Goal: Navigation & Orientation: Find specific page/section

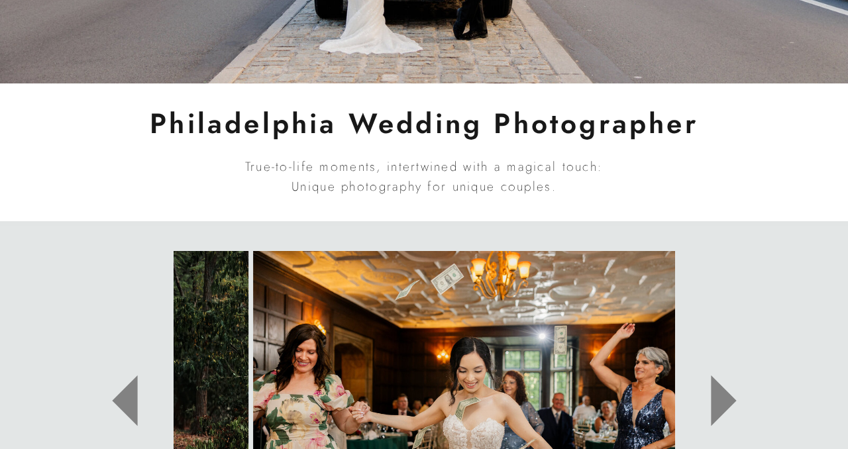
scroll to position [597, 0]
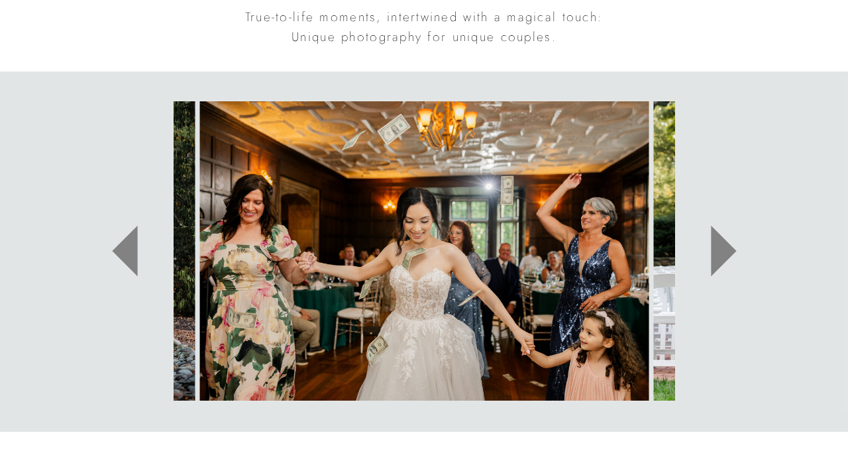
click at [714, 261] on icon at bounding box center [723, 251] width 25 height 51
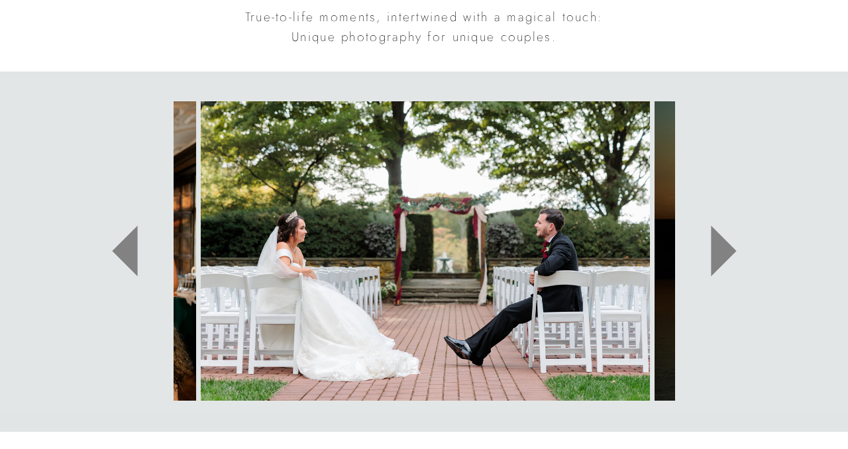
click at [714, 261] on icon at bounding box center [723, 251] width 25 height 51
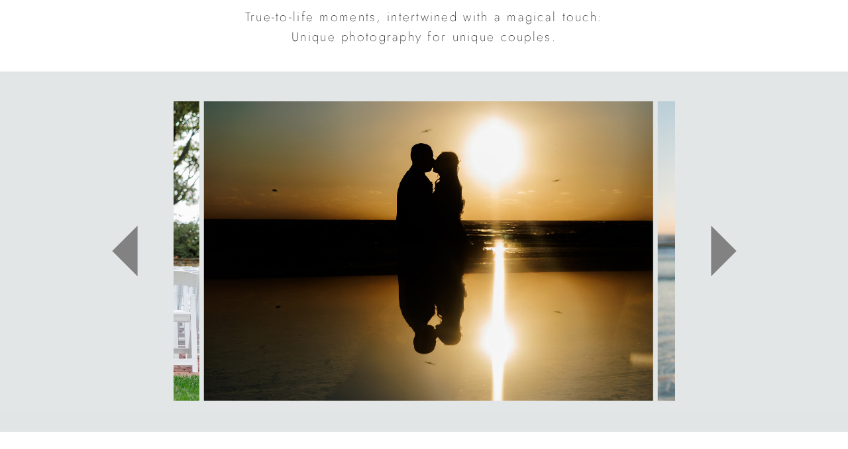
click at [714, 261] on icon at bounding box center [723, 251] width 25 height 51
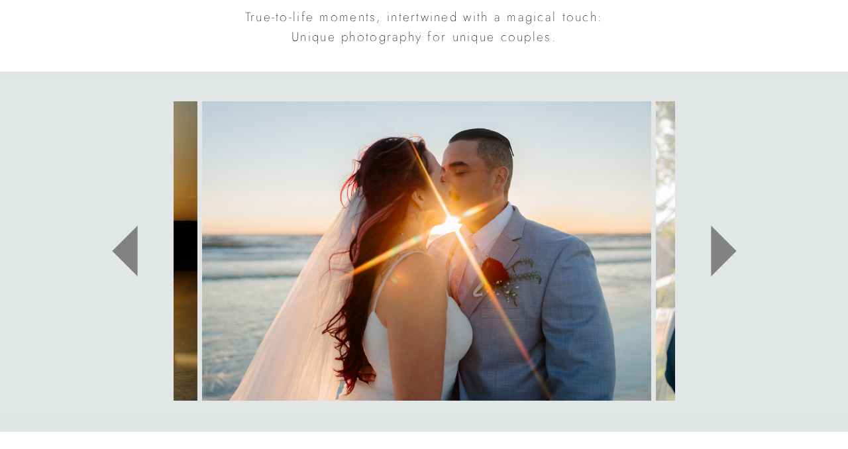
click at [714, 261] on icon at bounding box center [723, 251] width 25 height 51
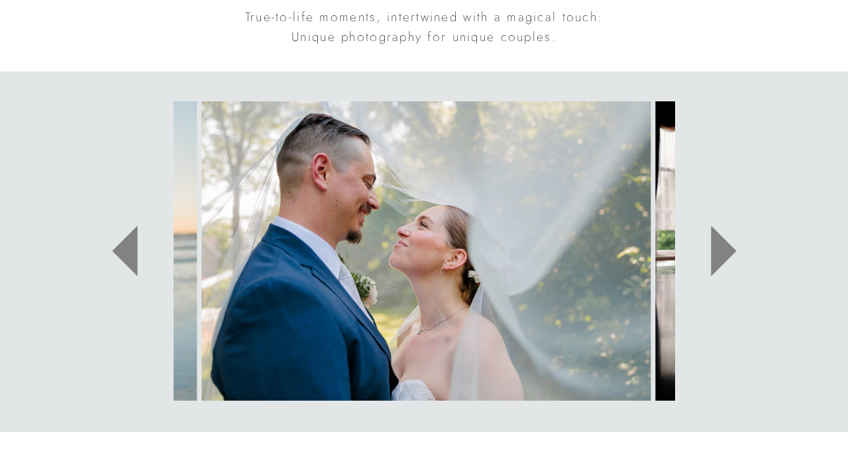
click at [714, 261] on icon at bounding box center [723, 251] width 25 height 51
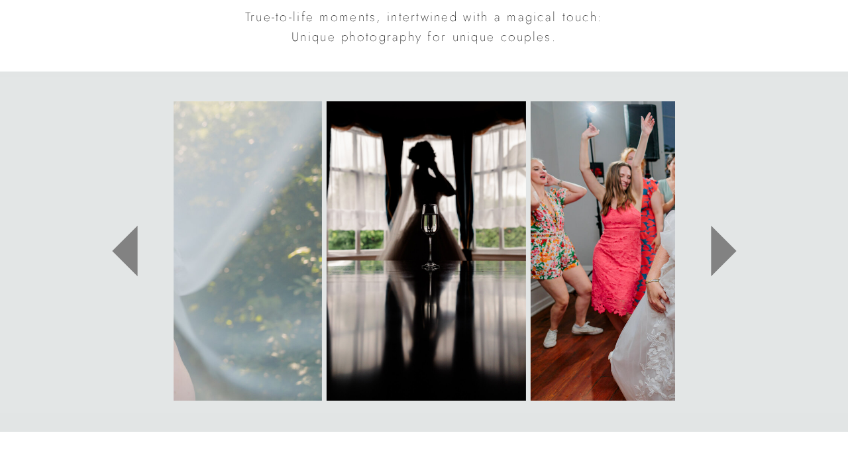
click at [714, 261] on icon at bounding box center [723, 251] width 25 height 51
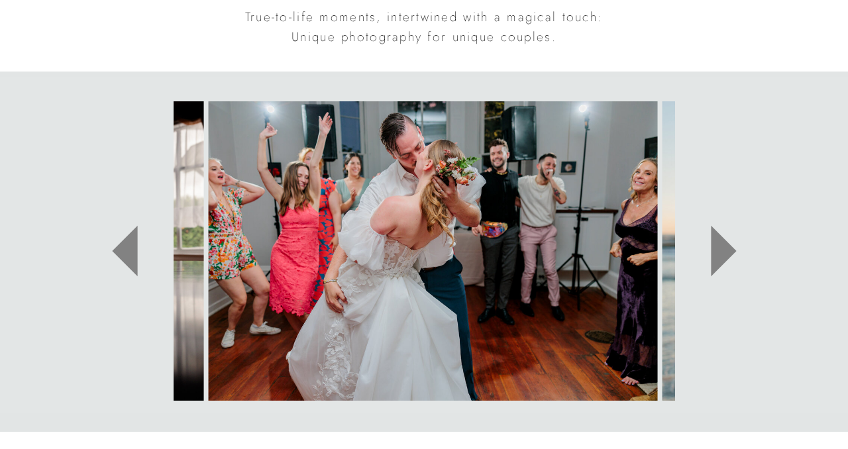
click at [714, 261] on icon at bounding box center [723, 251] width 25 height 51
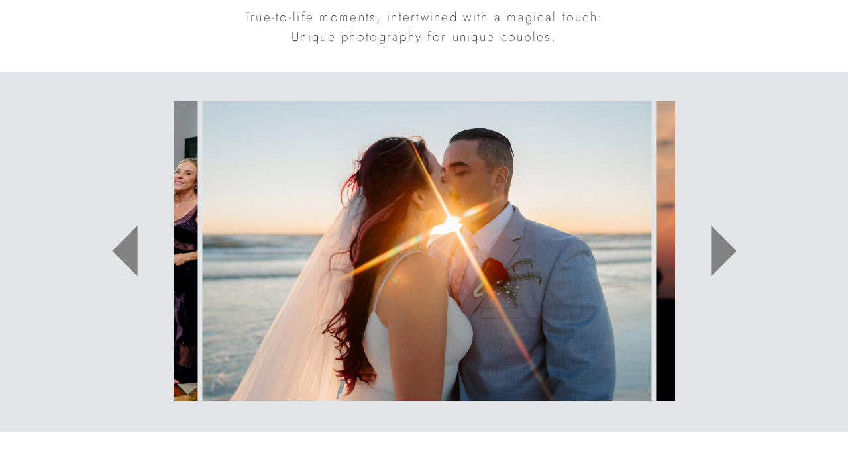
click at [714, 261] on icon at bounding box center [723, 251] width 25 height 51
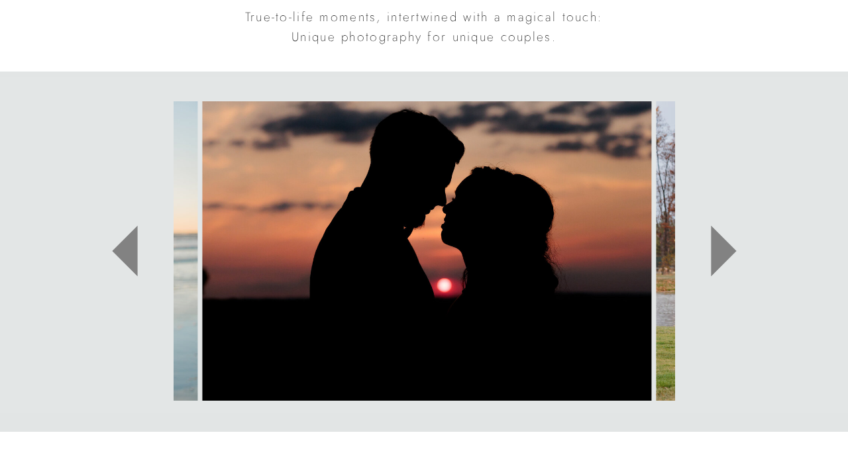
click at [714, 261] on icon at bounding box center [723, 251] width 25 height 51
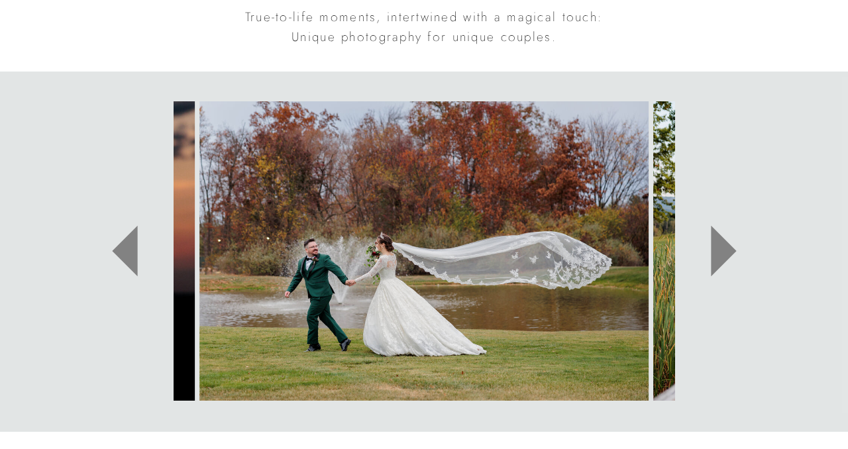
click at [714, 261] on icon at bounding box center [723, 251] width 25 height 51
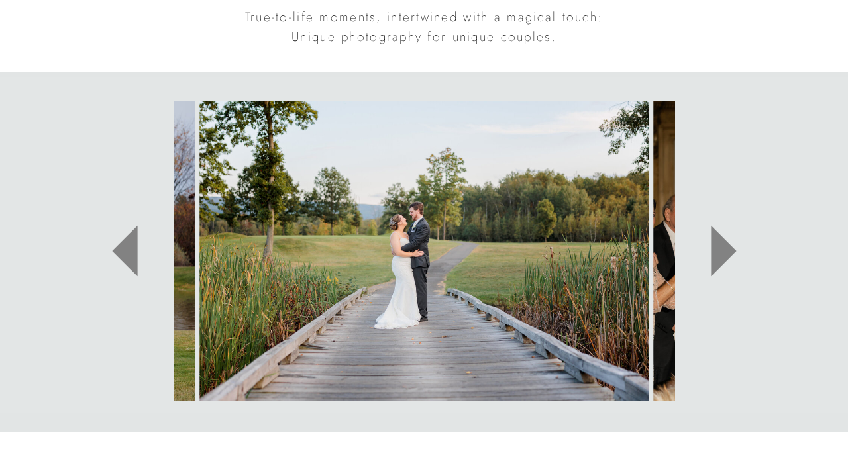
click at [714, 261] on icon at bounding box center [723, 251] width 25 height 51
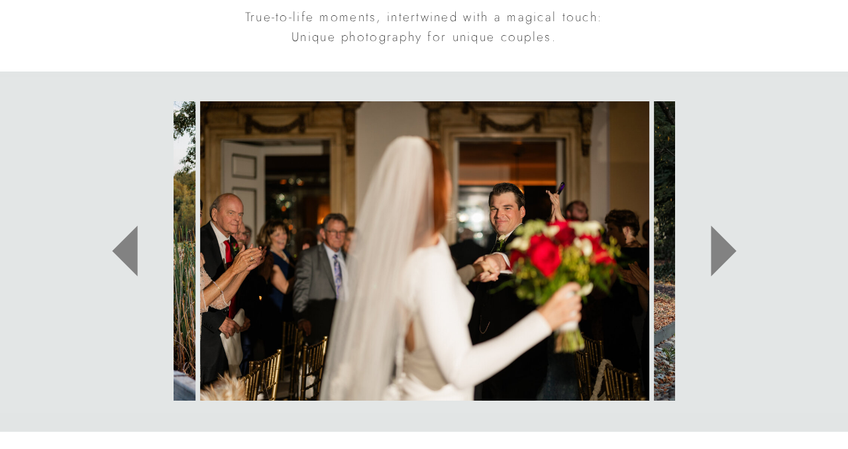
click at [714, 261] on icon at bounding box center [723, 251] width 25 height 51
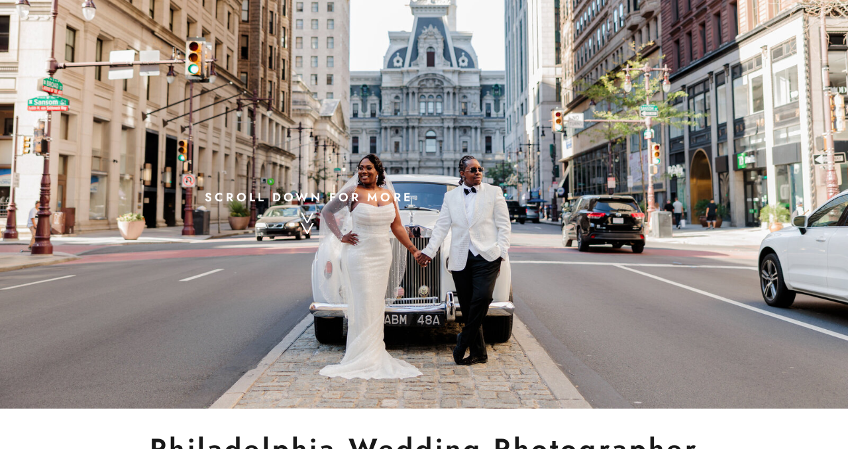
scroll to position [0, 0]
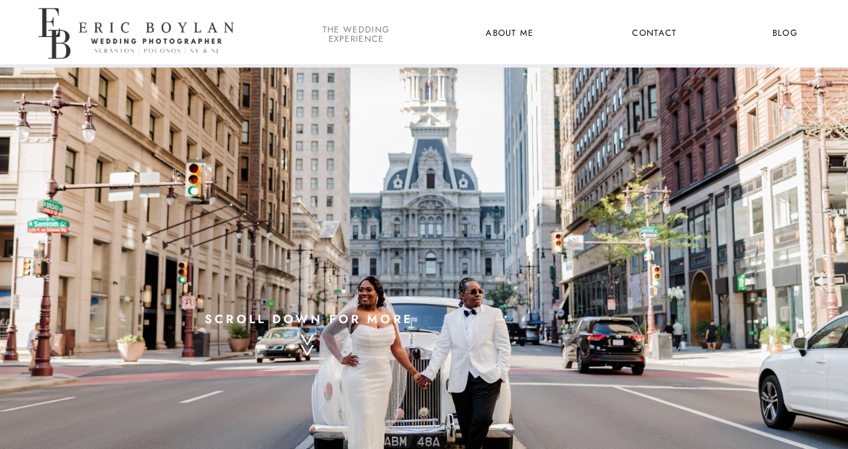
click at [347, 32] on nav "the wedding experience" at bounding box center [356, 33] width 72 height 17
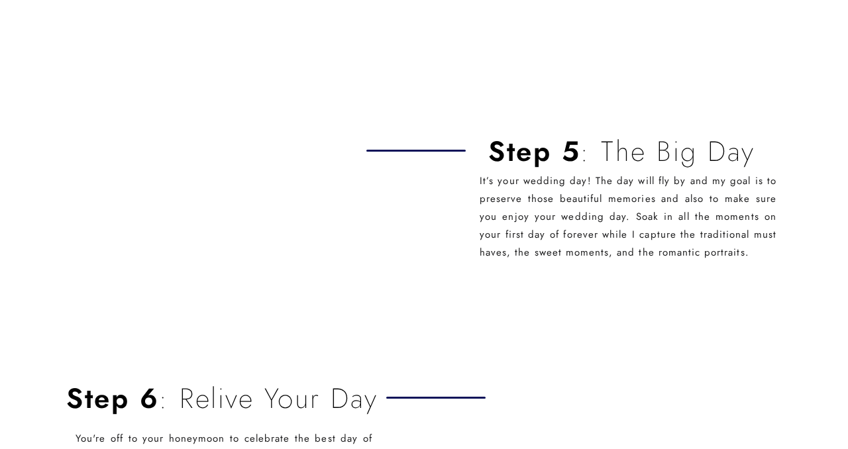
scroll to position [2494, 0]
